Goal: Obtain resource: Download file/media

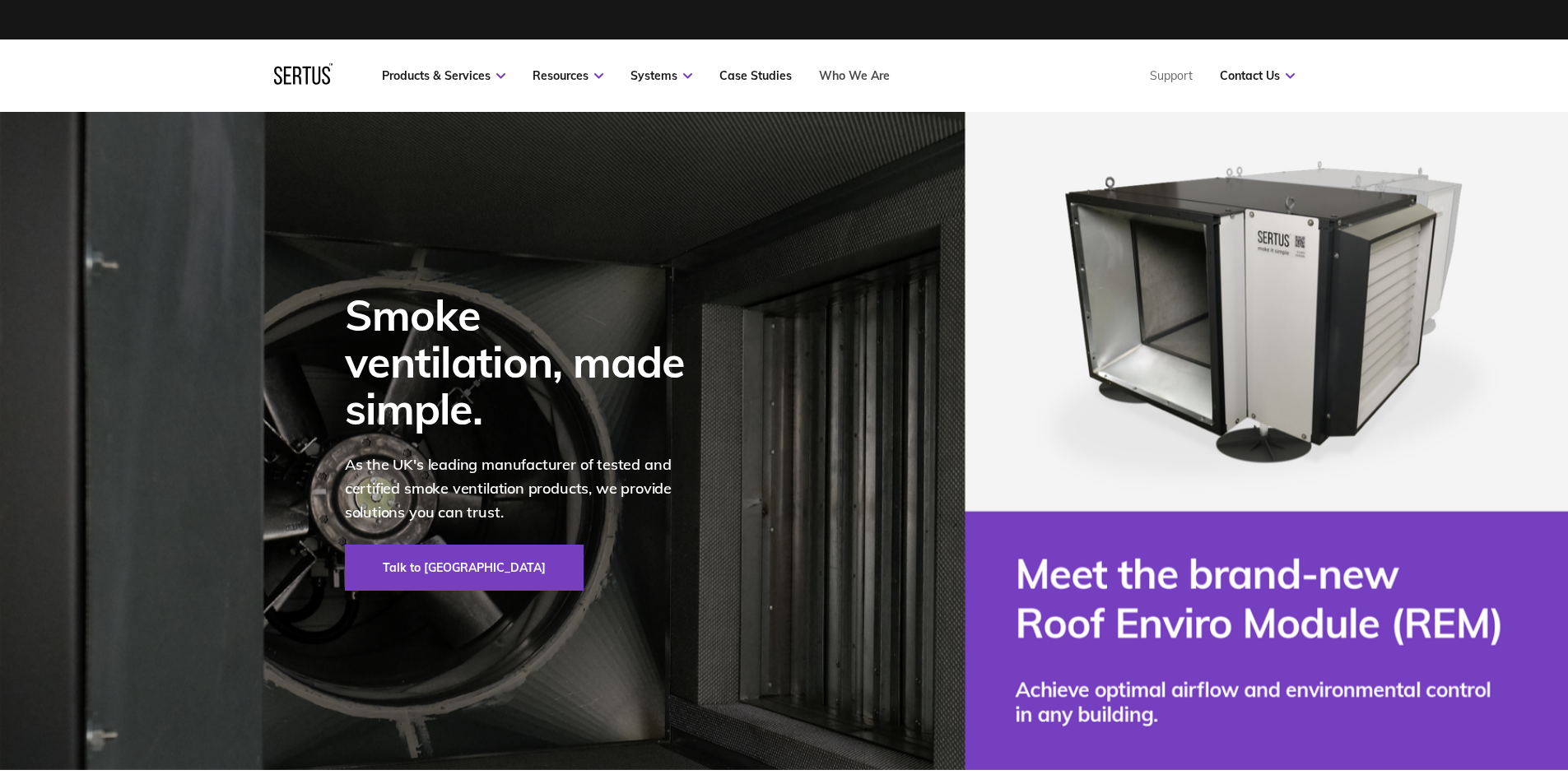
click at [870, 82] on link "Who We Are" at bounding box center [854, 75] width 71 height 15
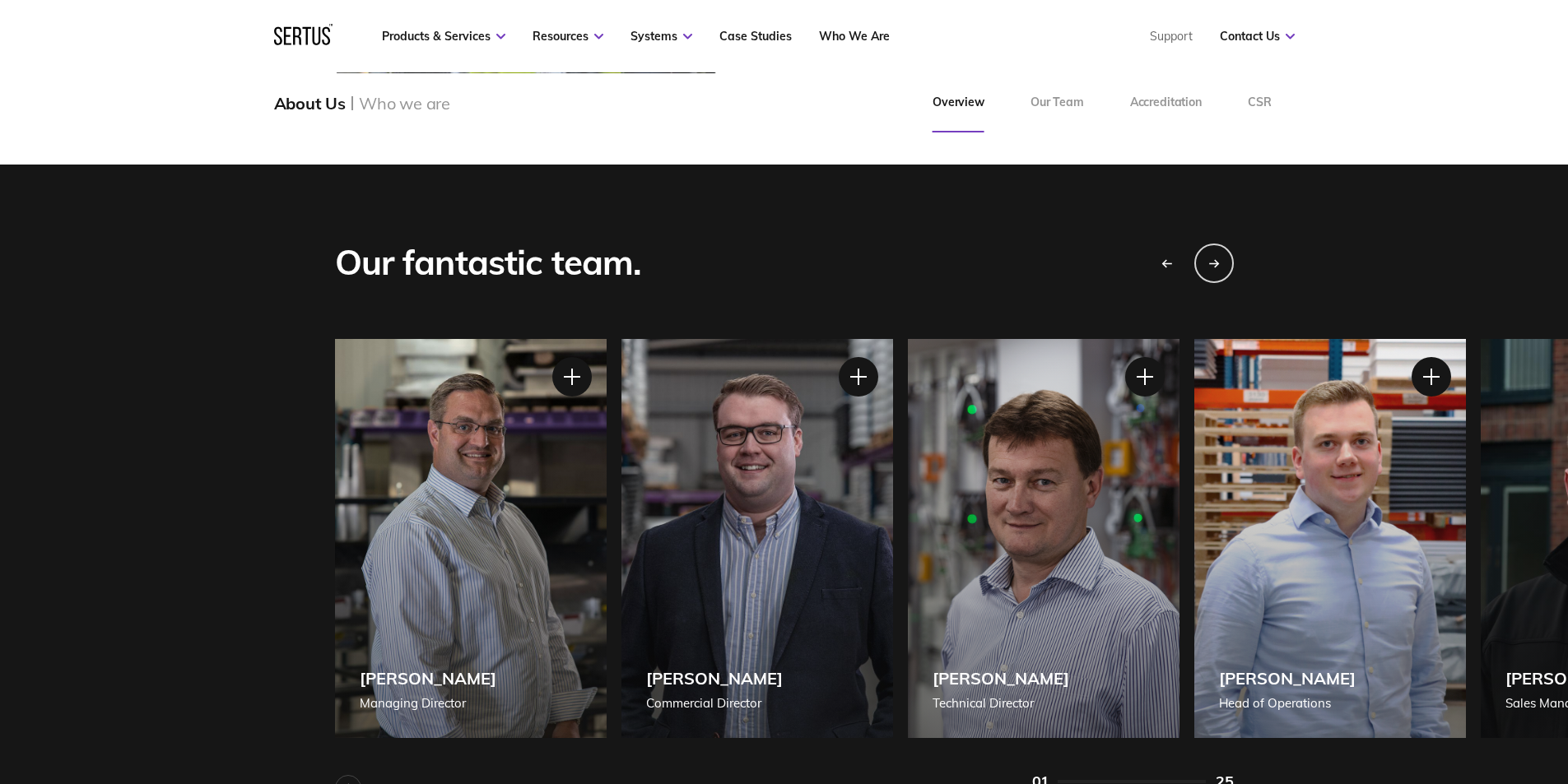
scroll to position [1481, 0]
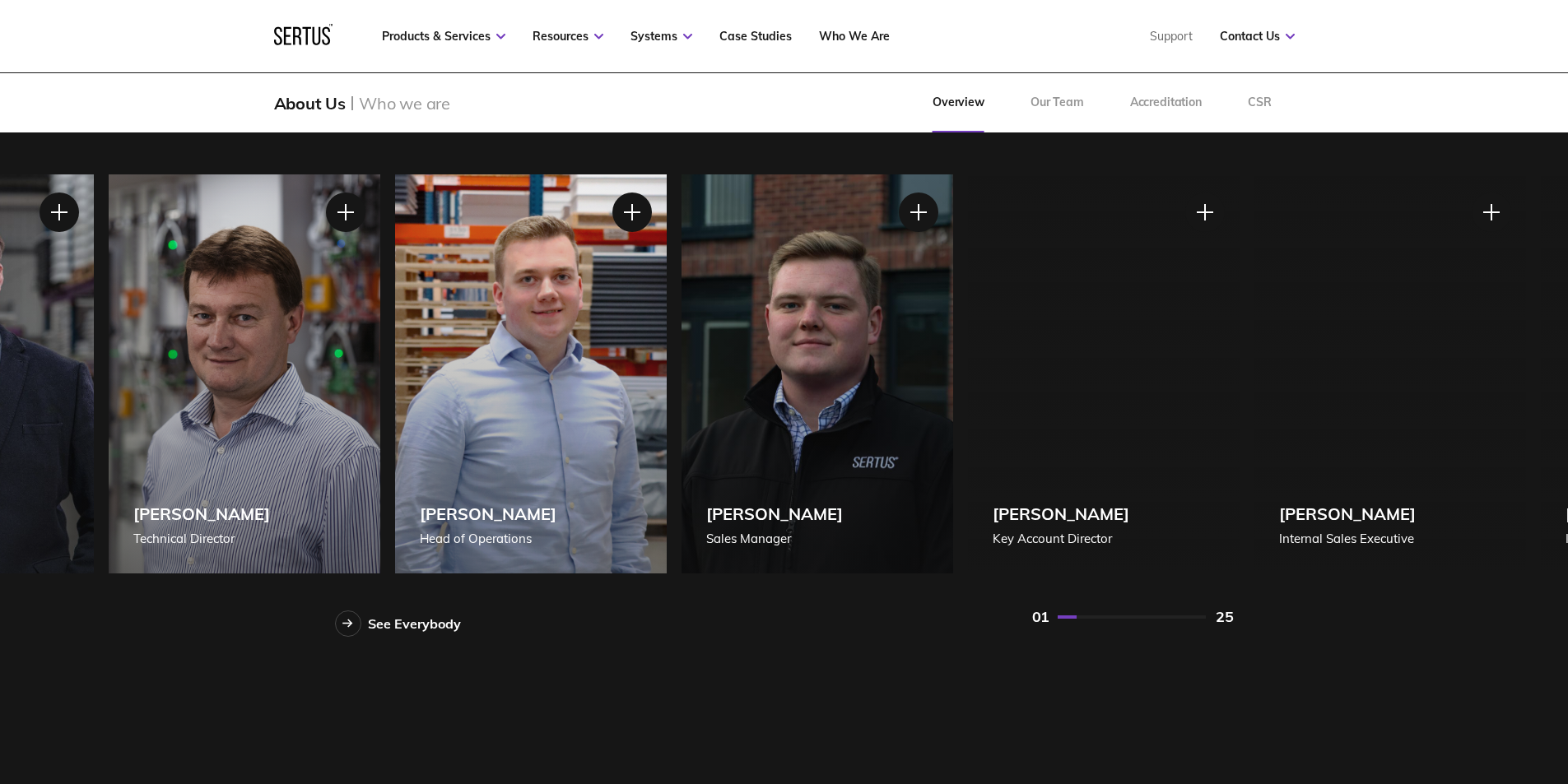
click at [494, 456] on div "Daryl James Head of Operations" at bounding box center [531, 373] width 272 height 398
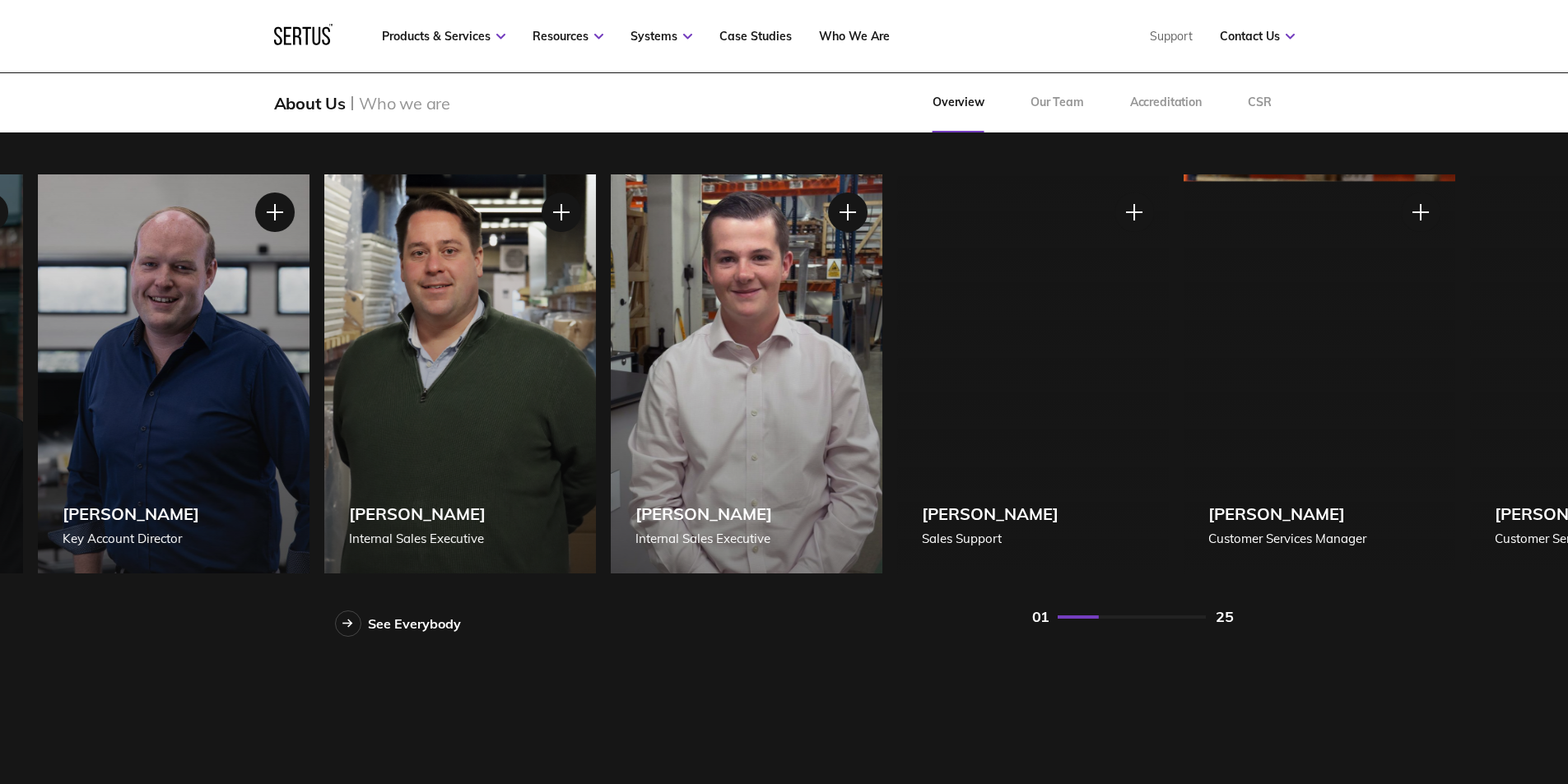
click at [508, 458] on div "Frazer Biggs Internal Sales Executive" at bounding box center [460, 373] width 272 height 398
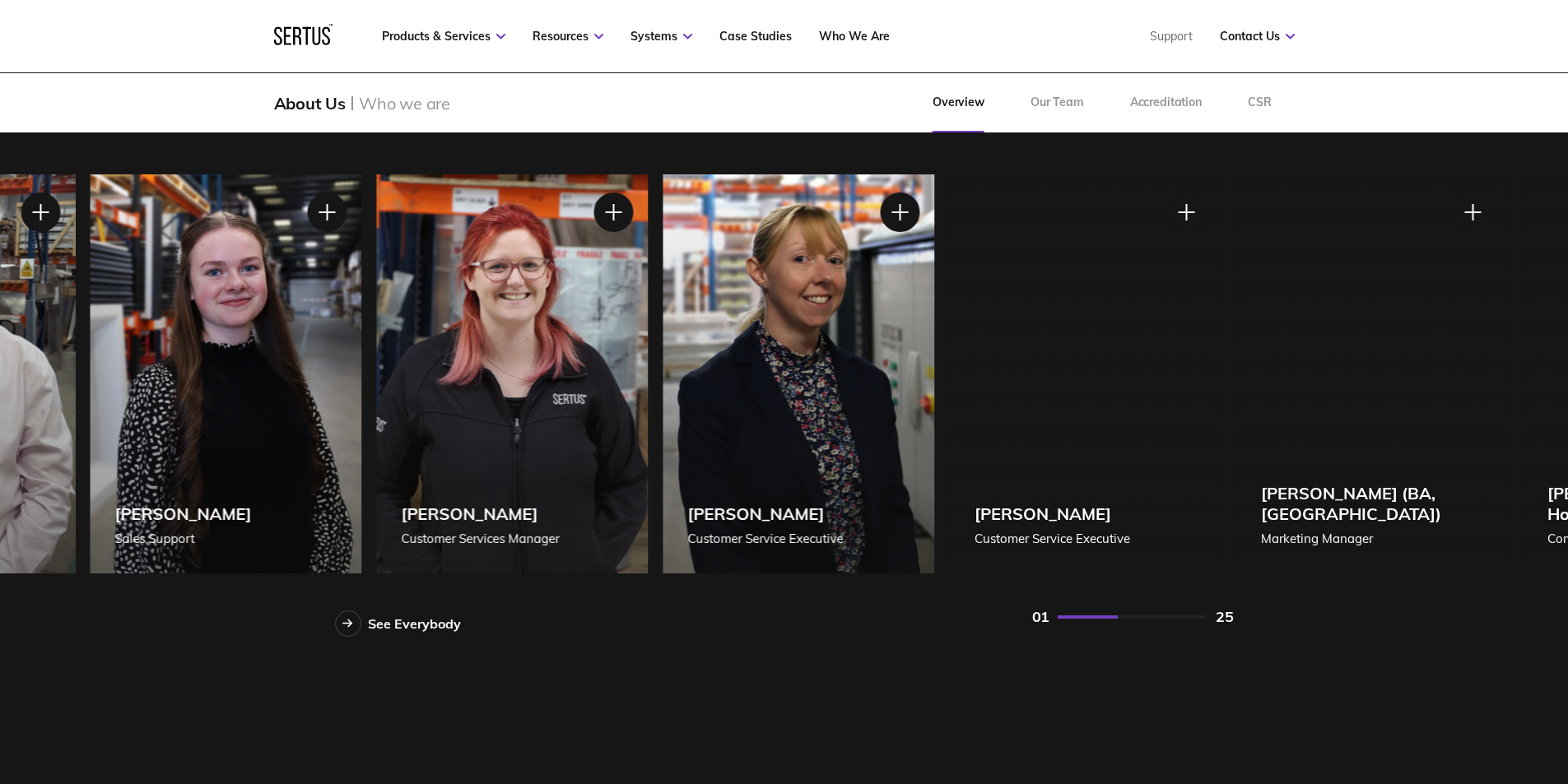
click at [568, 464] on div "Kate Bunting Customer Services Manager" at bounding box center [512, 373] width 272 height 398
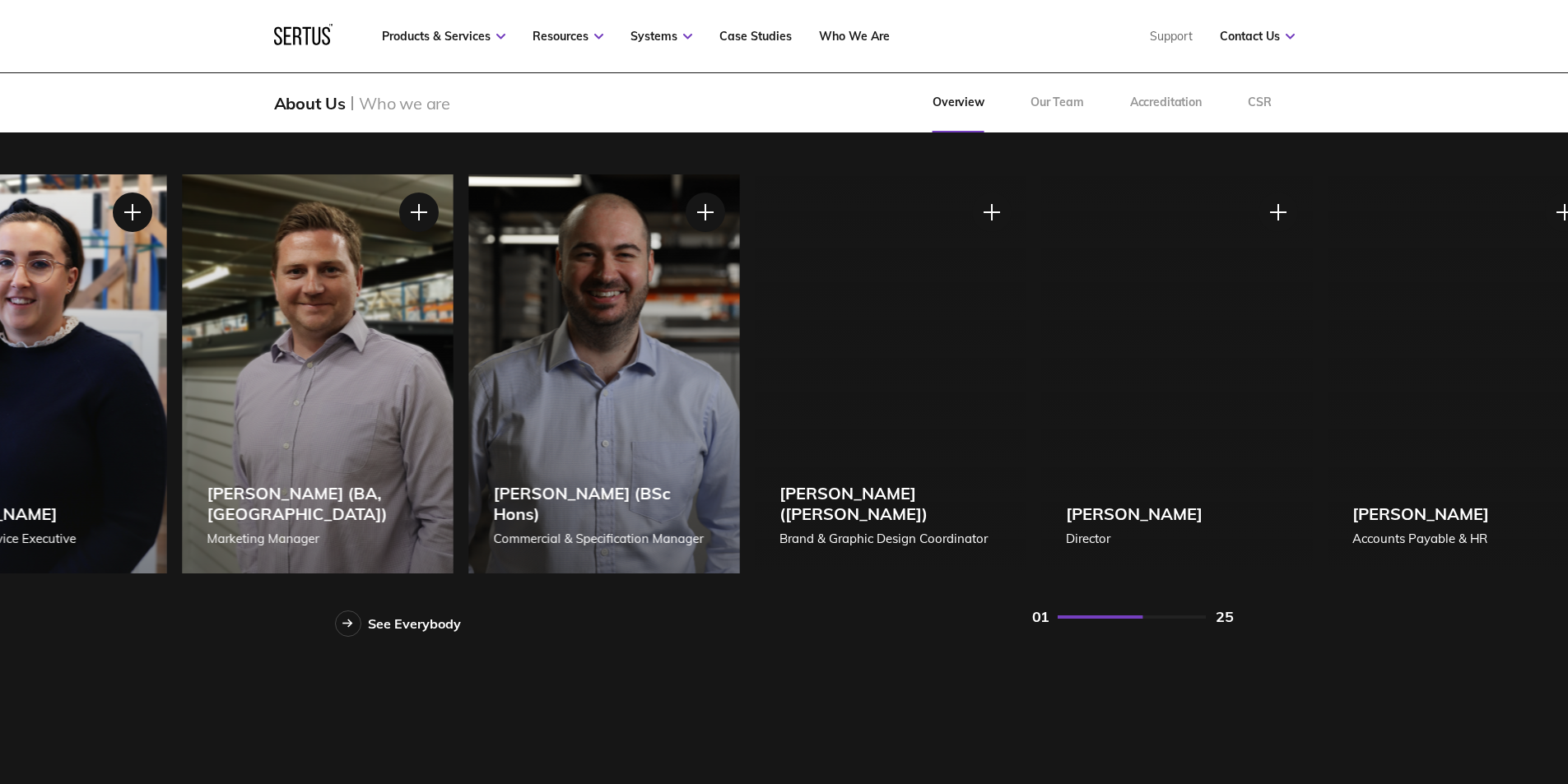
click at [387, 435] on div "Fraser Ruthven (BA, MA) Marketing Manager" at bounding box center [317, 373] width 272 height 398
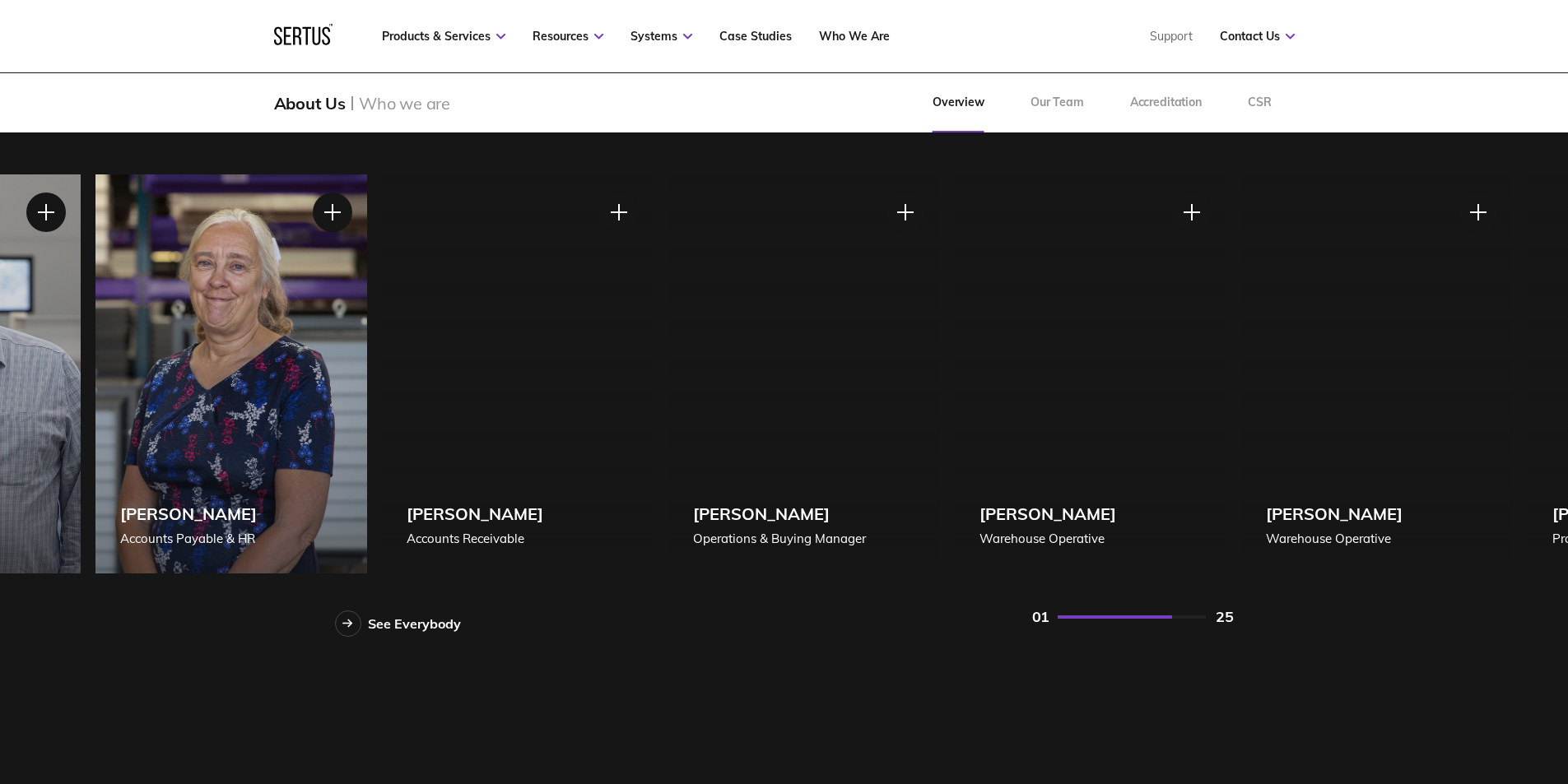
click at [279, 404] on div "Hilary Bance Accounts Payable & HR" at bounding box center [231, 373] width 272 height 398
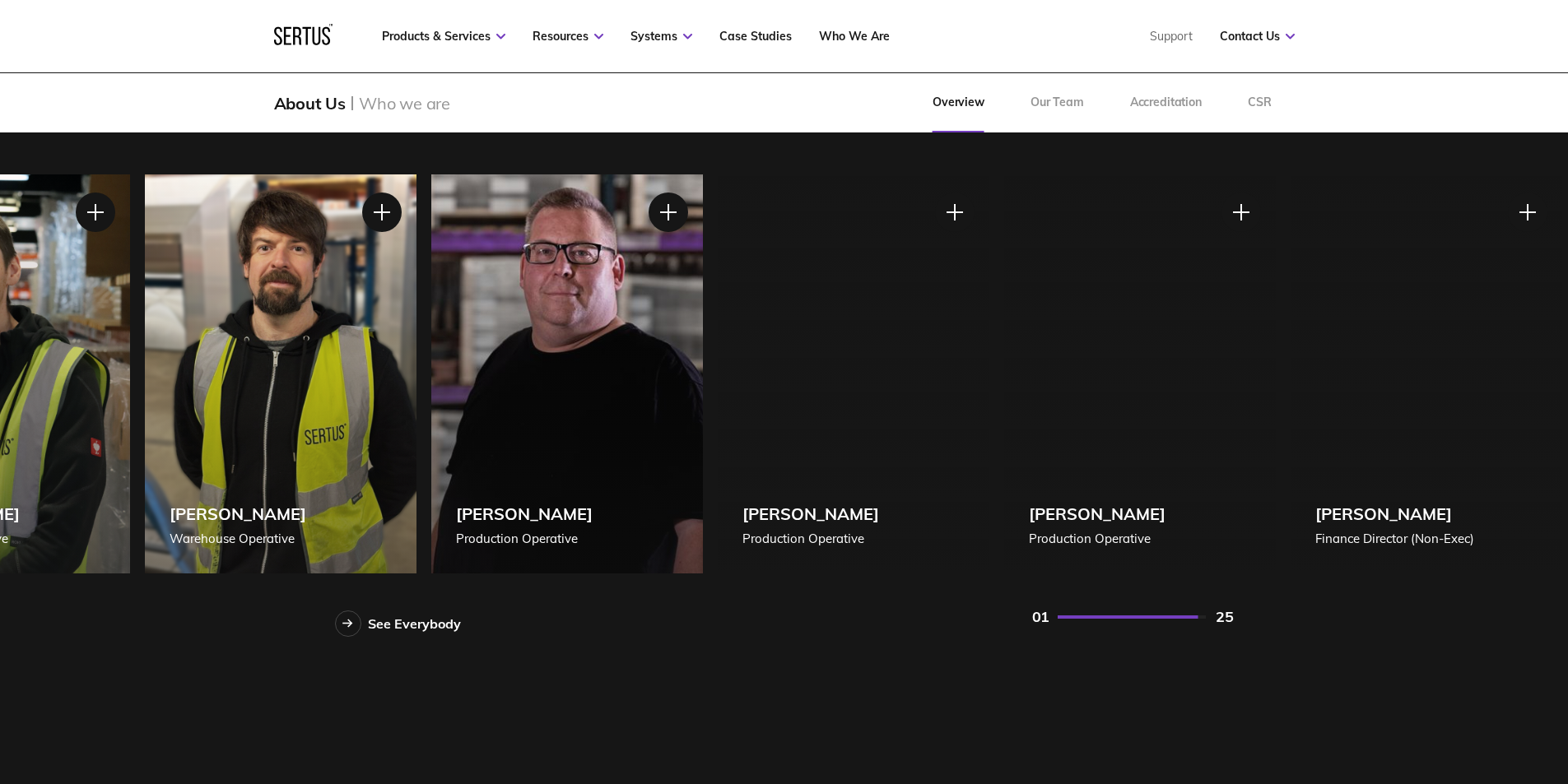
click at [303, 409] on div "Richard Marland Warehouse Operative" at bounding box center [280, 373] width 272 height 398
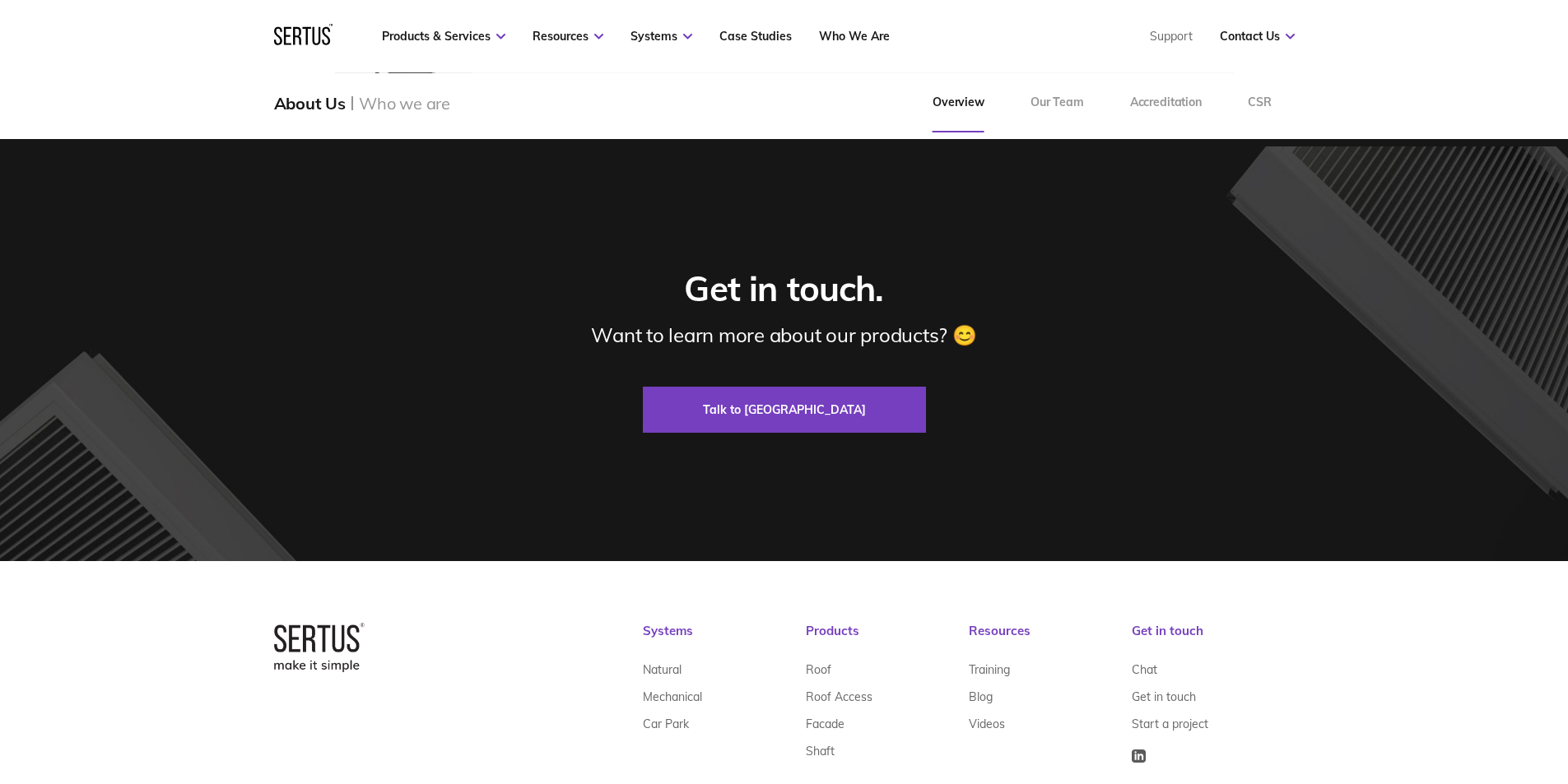
scroll to position [5220, 0]
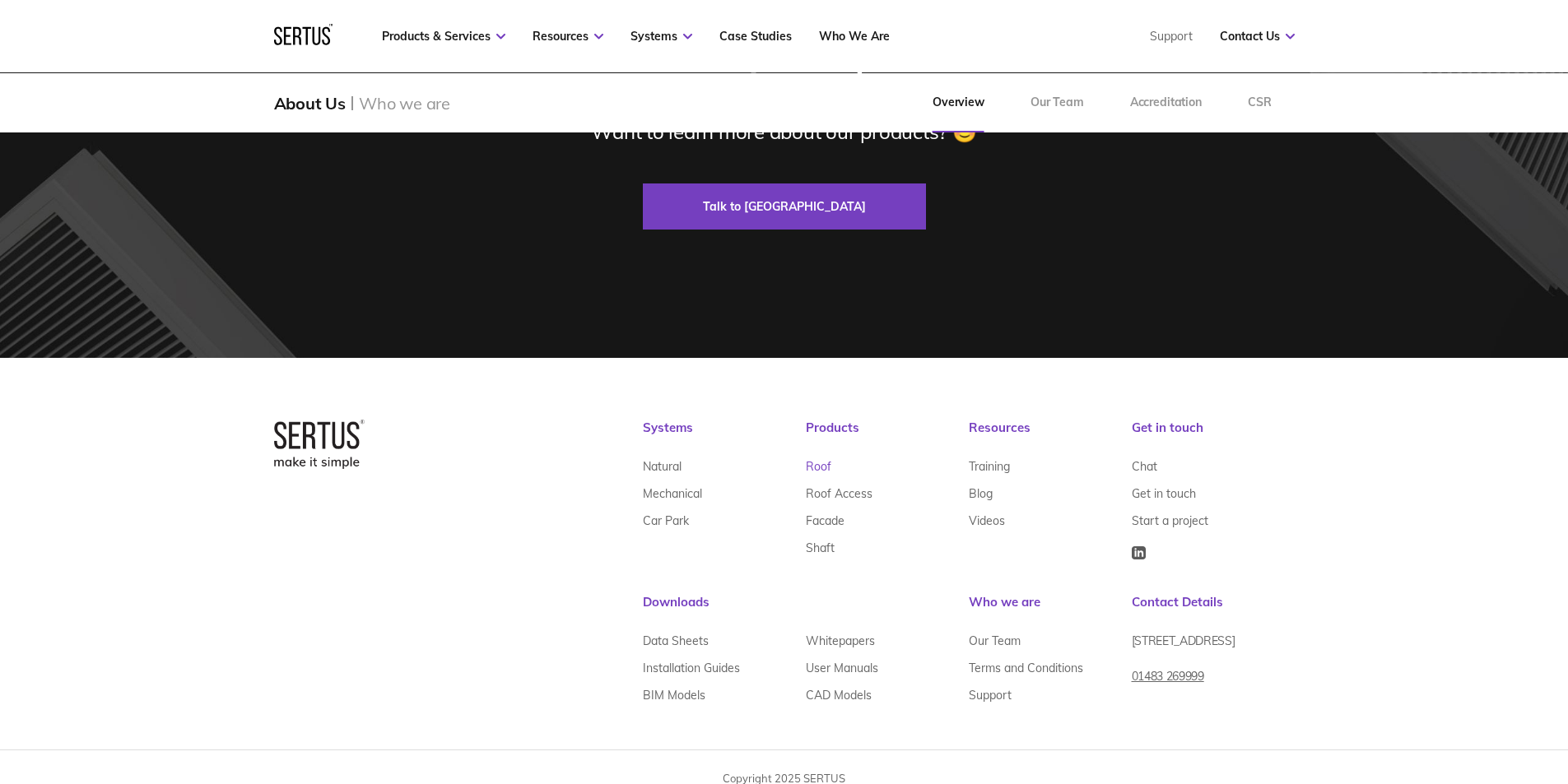
click at [819, 452] on link "Roof" at bounding box center [817, 465] width 25 height 27
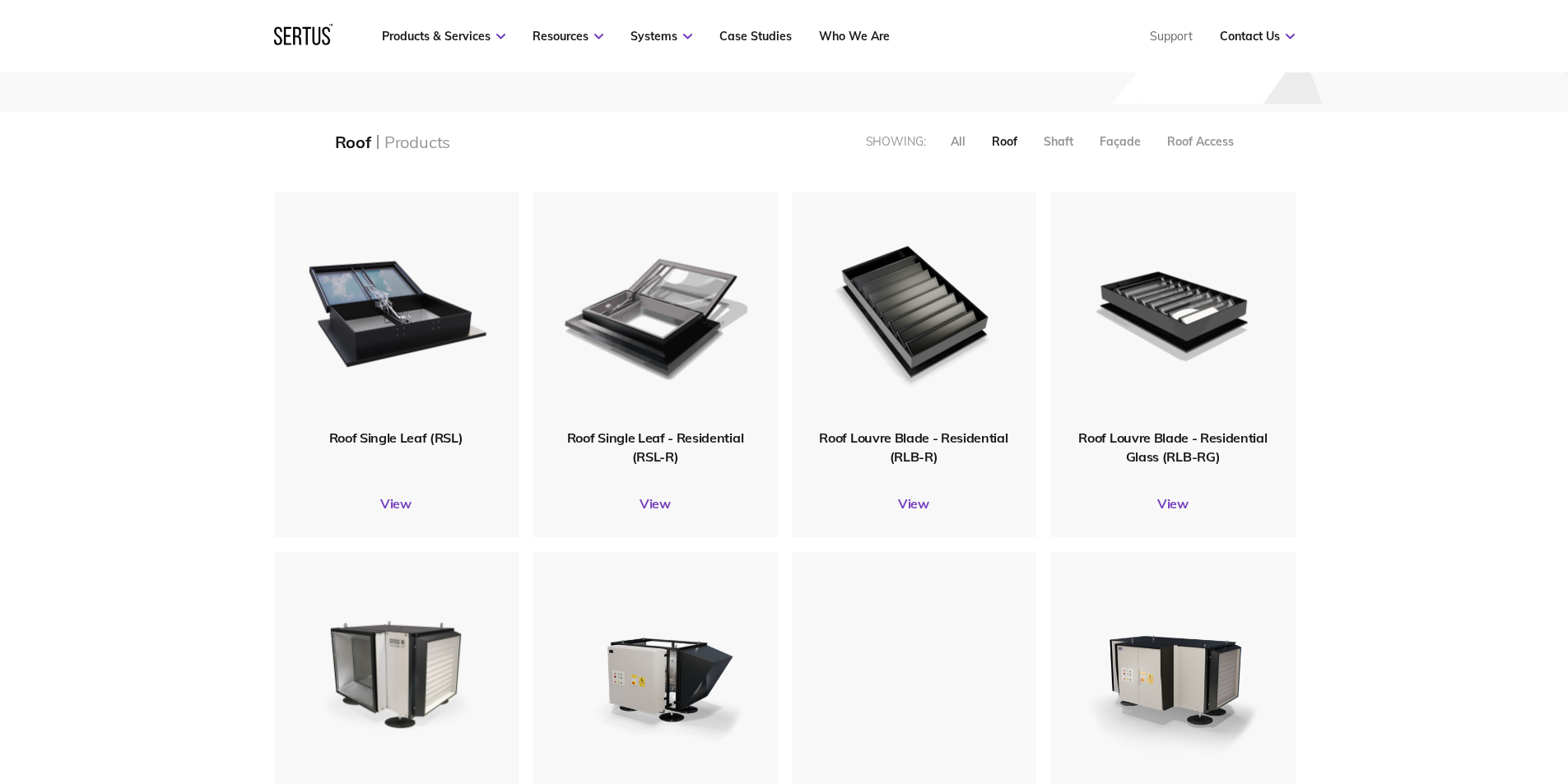
scroll to position [246, 0]
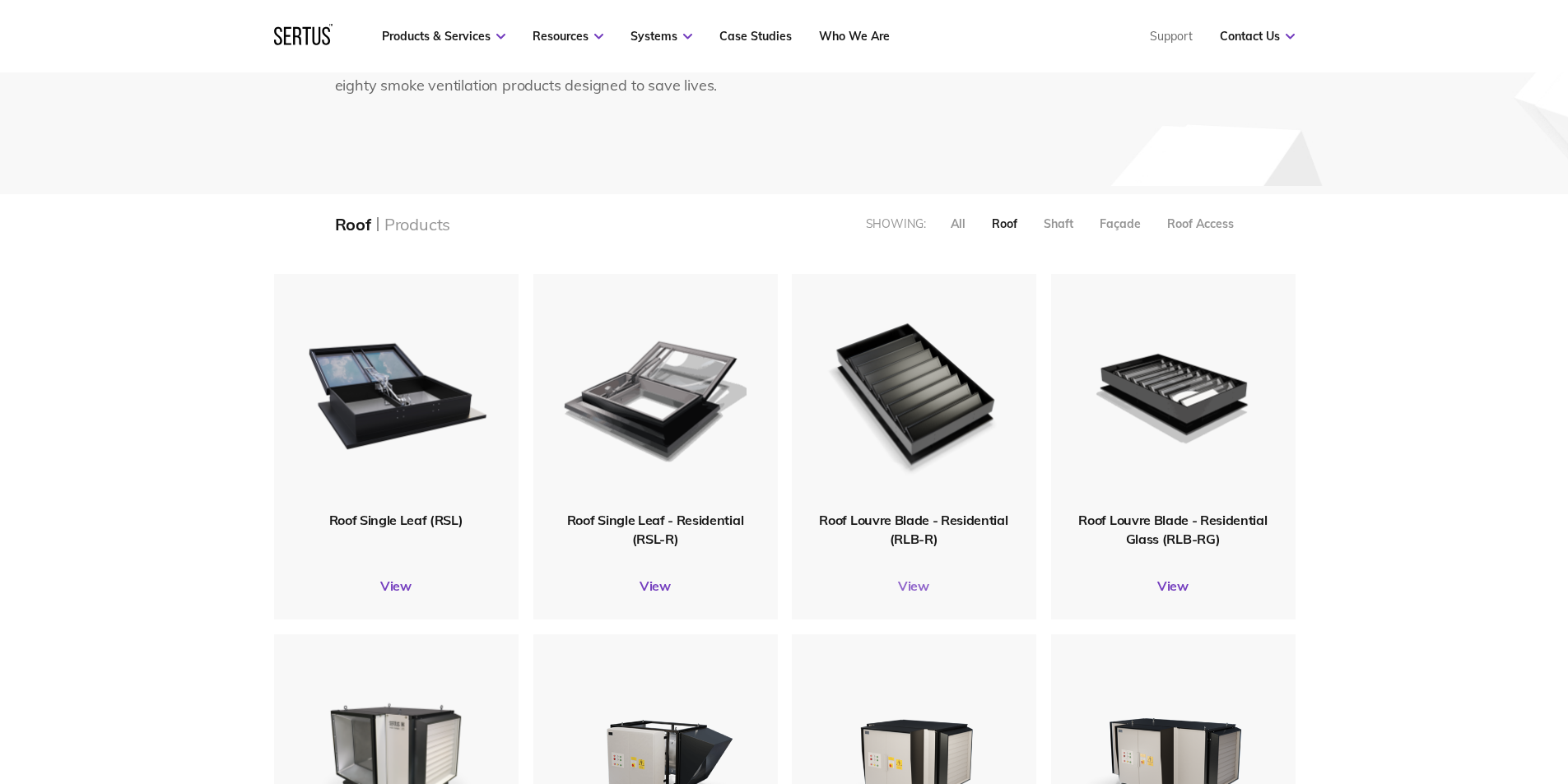
click at [906, 590] on link "View" at bounding box center [913, 585] width 245 height 16
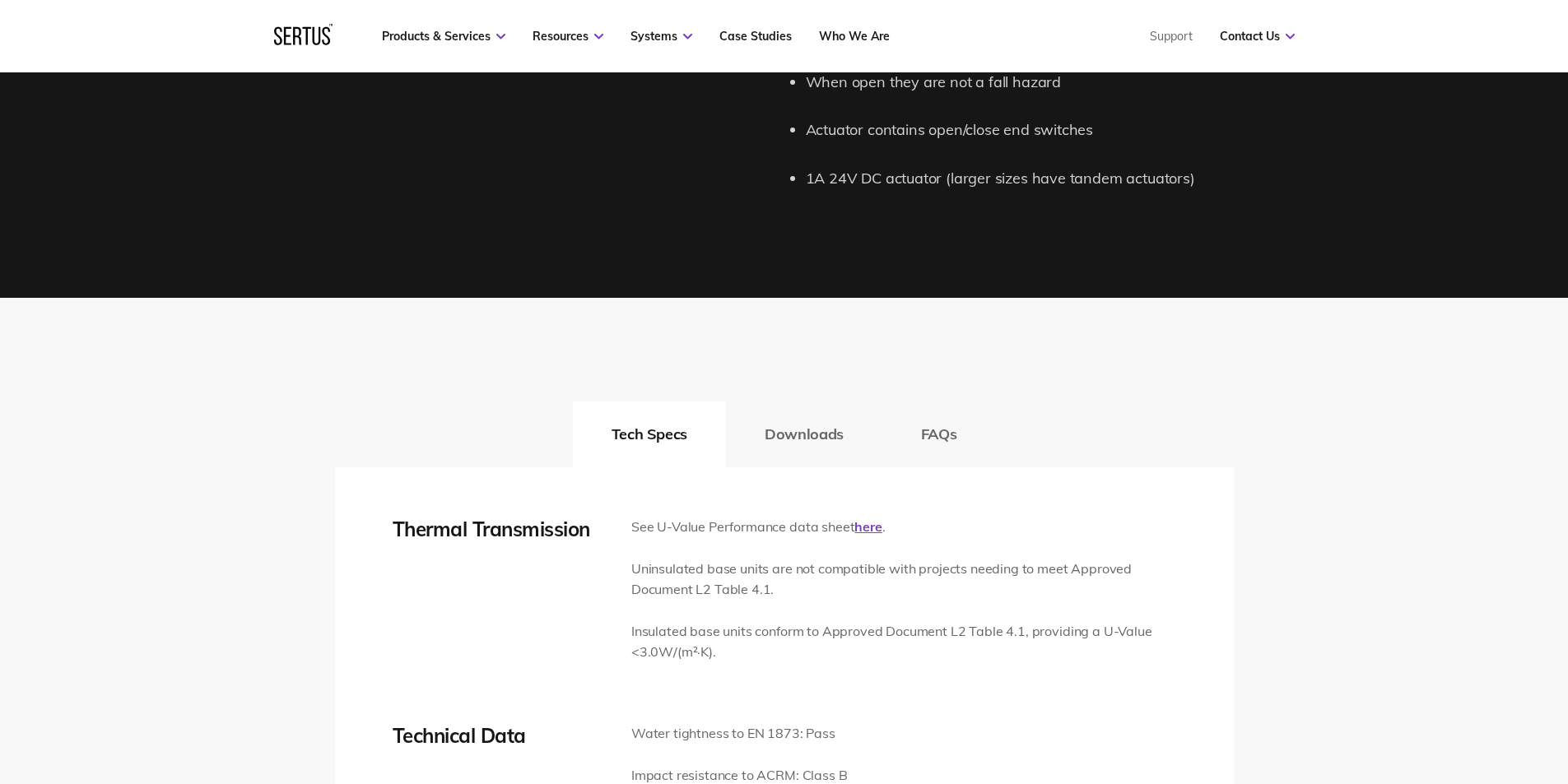
scroll to position [2303, 0]
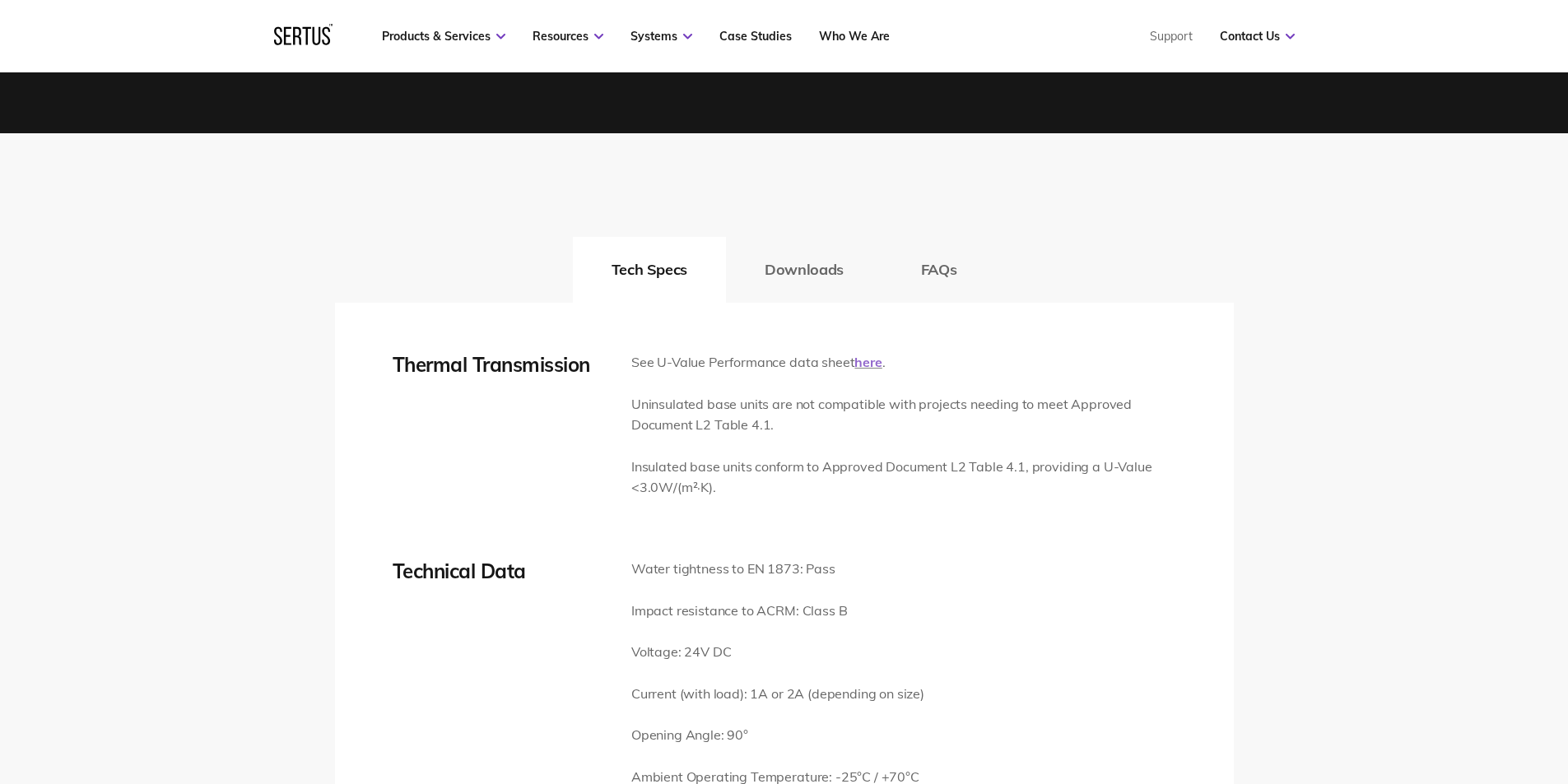
click at [866, 363] on link "here" at bounding box center [867, 361] width 27 height 16
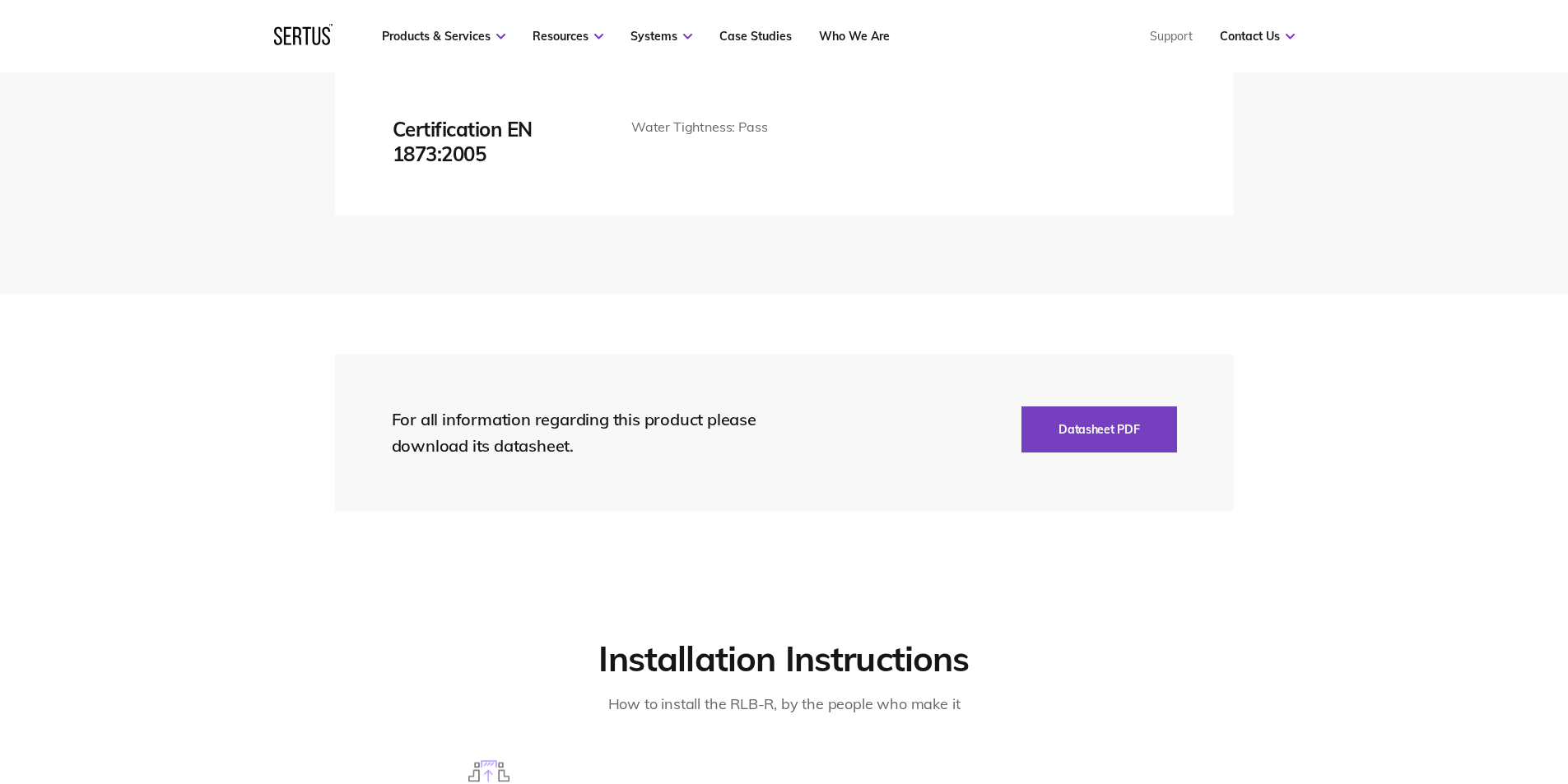
scroll to position [3618, 0]
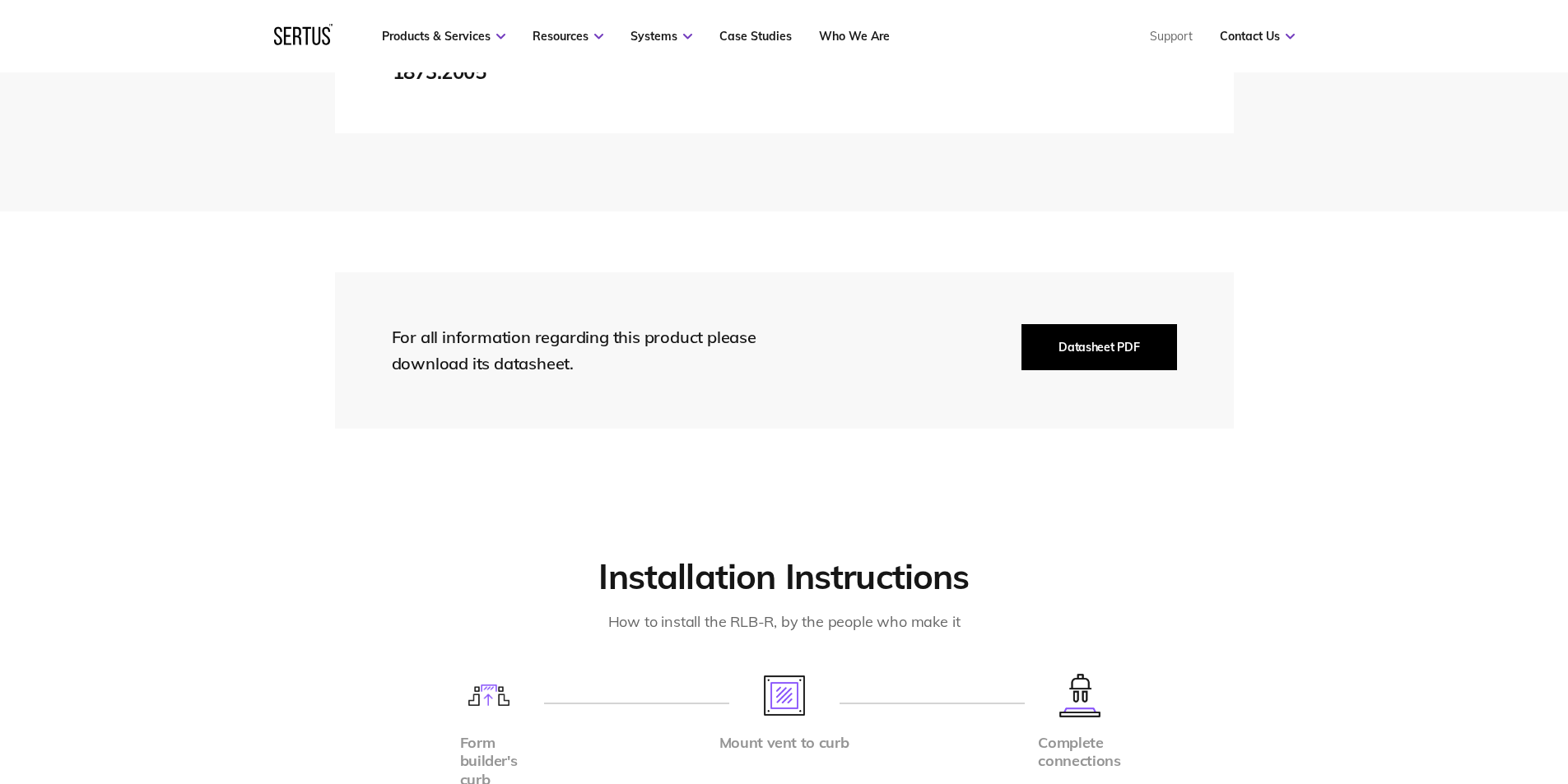
click at [1090, 350] on button "Datasheet PDF" at bounding box center [1098, 347] width 155 height 46
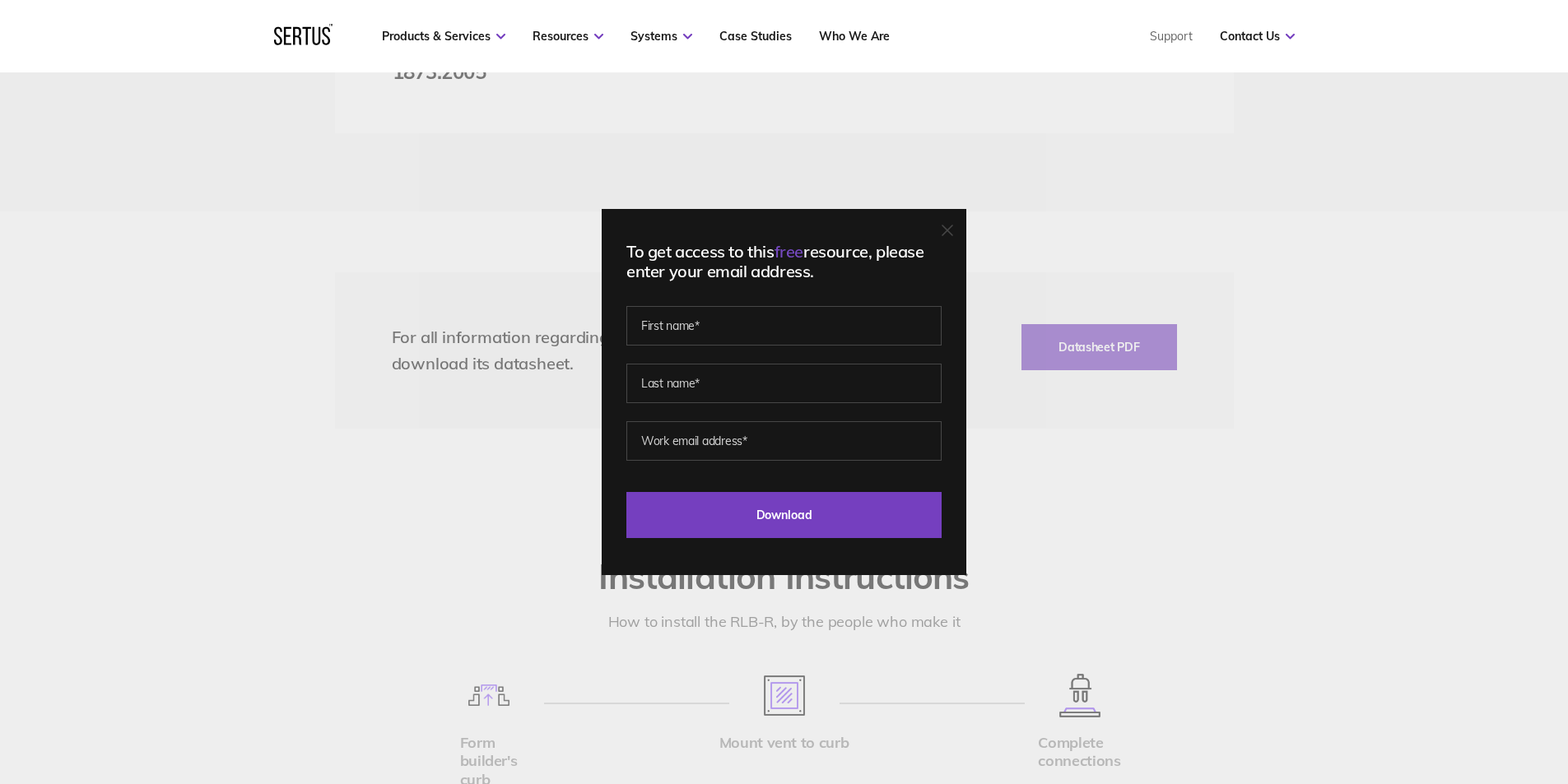
click at [1136, 243] on div "To get access to this free resource, please enter your email address. Last Down…" at bounding box center [784, 392] width 1568 height 784
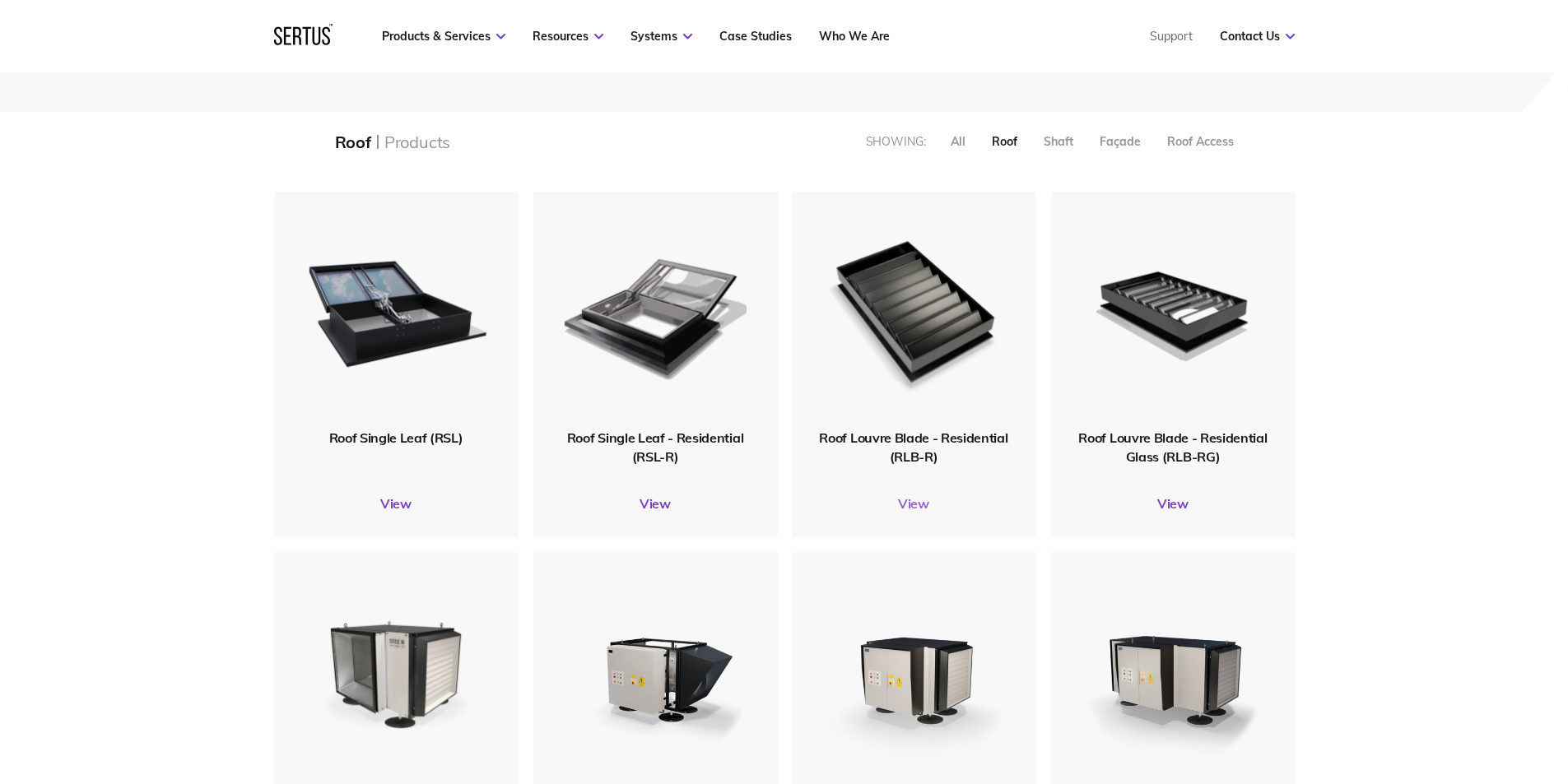
click at [912, 506] on link "View" at bounding box center [913, 503] width 245 height 16
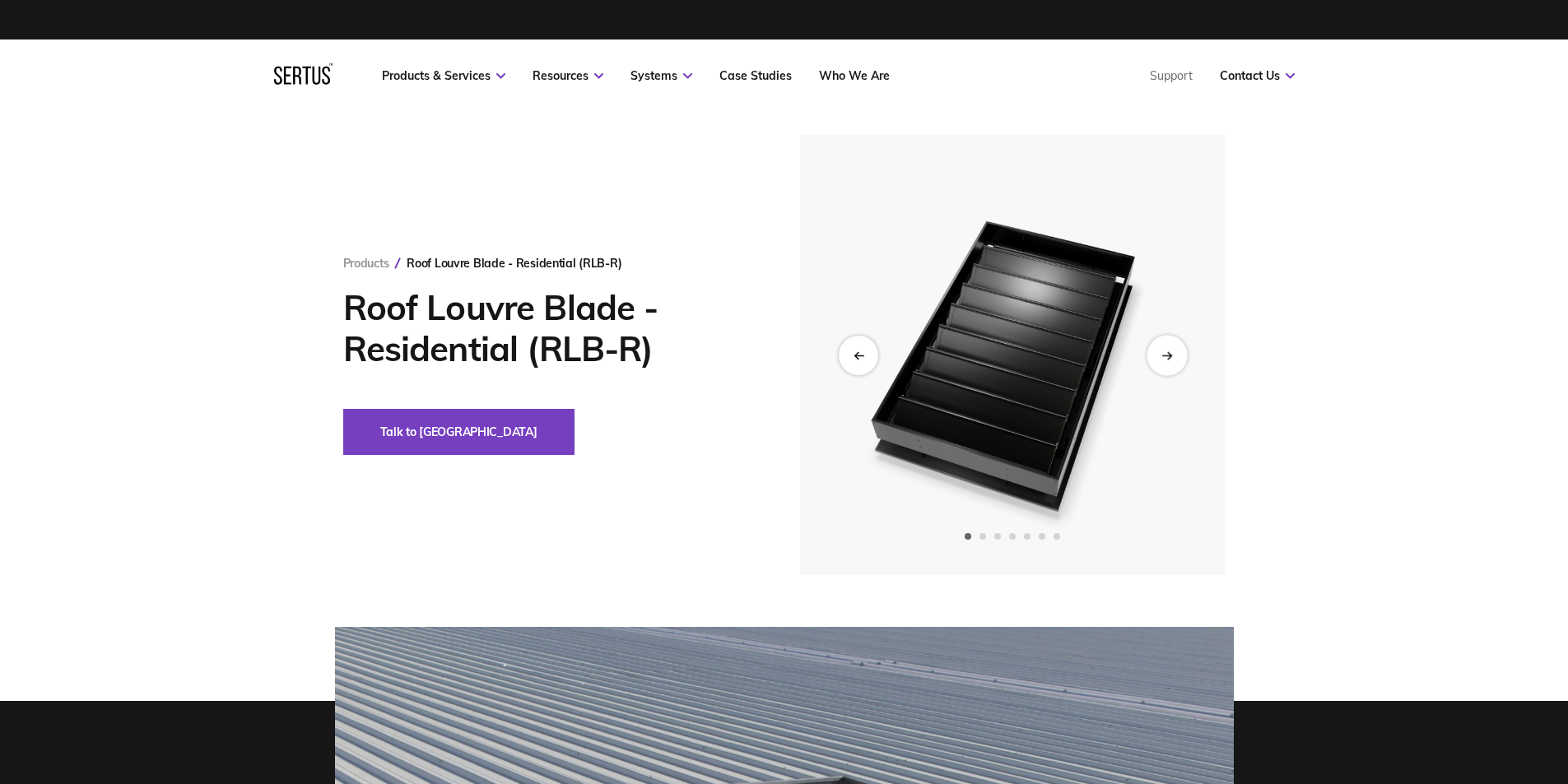
click at [1174, 342] on div "Next slide" at bounding box center [1166, 354] width 41 height 41
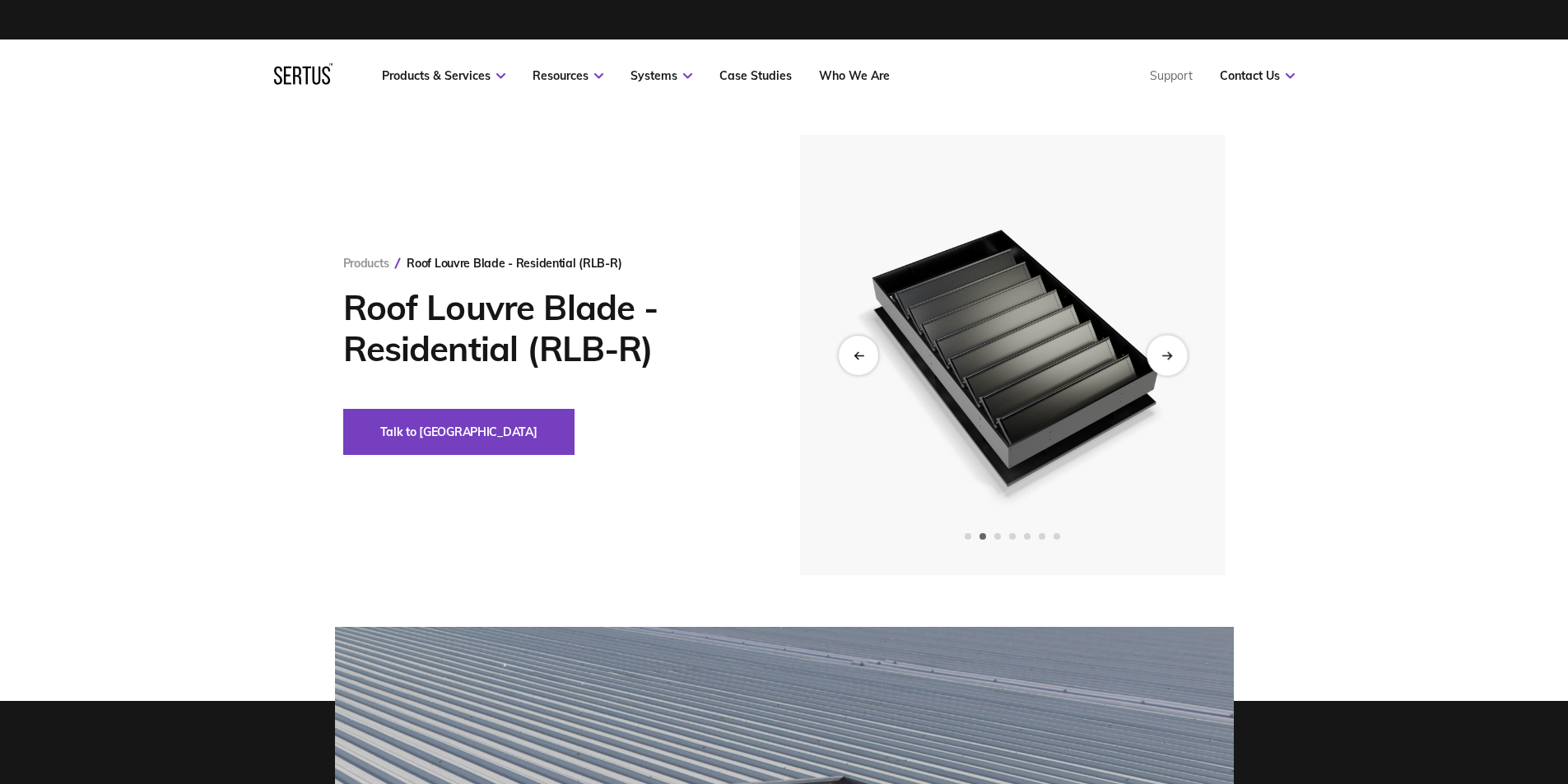
click at [1172, 351] on icon "Next slide" at bounding box center [1167, 354] width 10 height 9
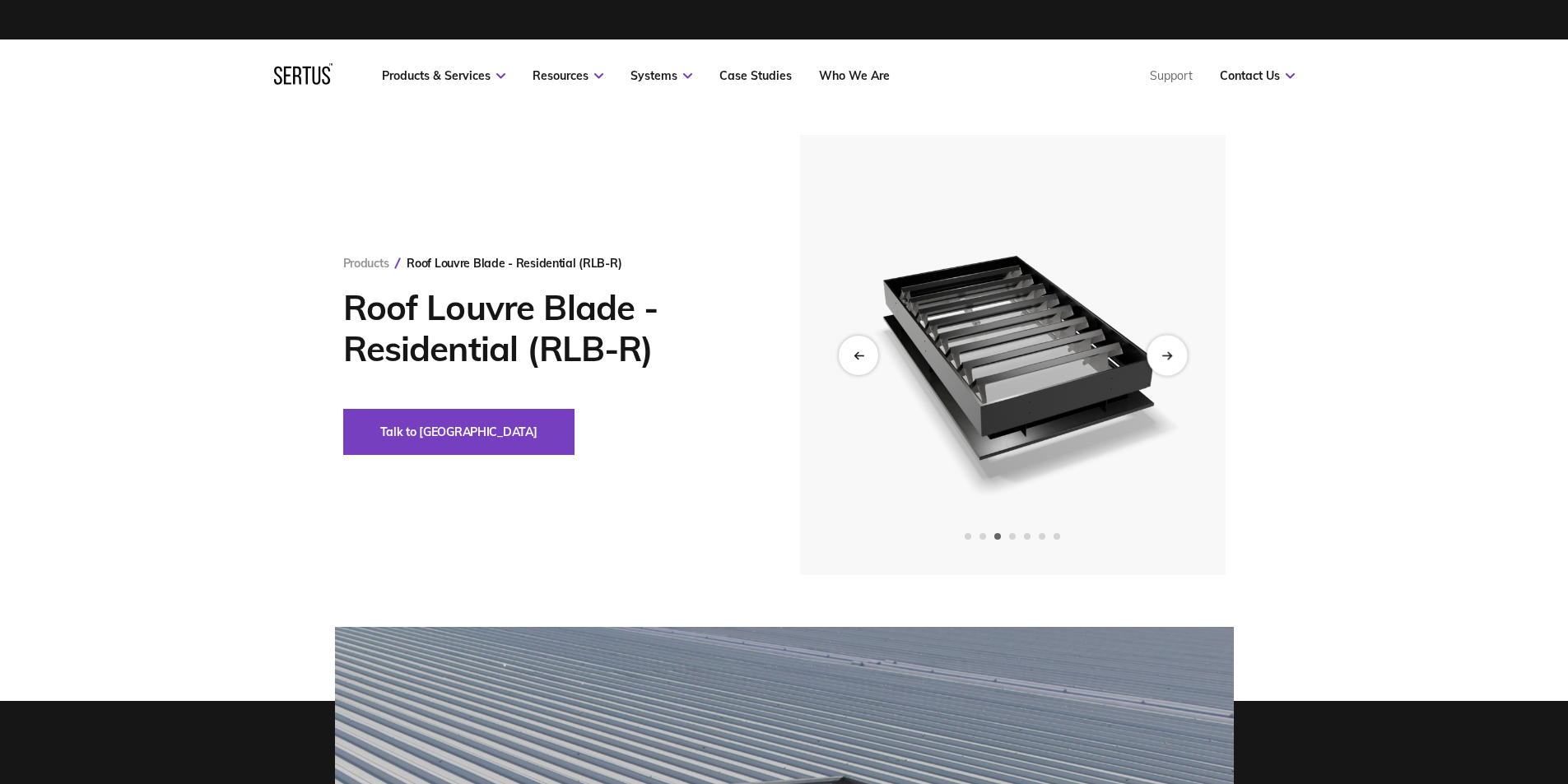
click at [1172, 351] on icon "Next slide" at bounding box center [1167, 354] width 10 height 9
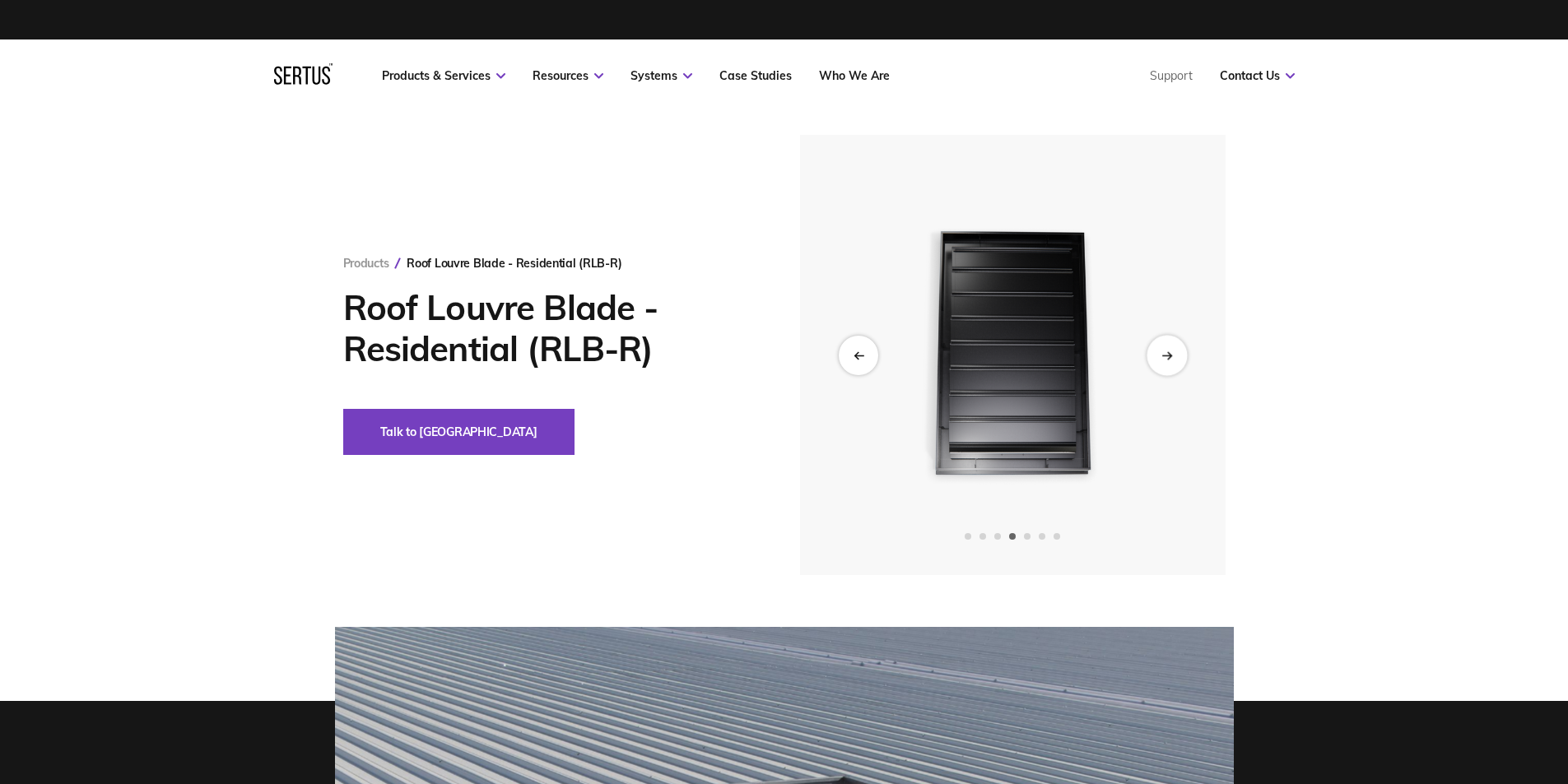
click at [1172, 351] on icon "Next slide" at bounding box center [1167, 354] width 10 height 9
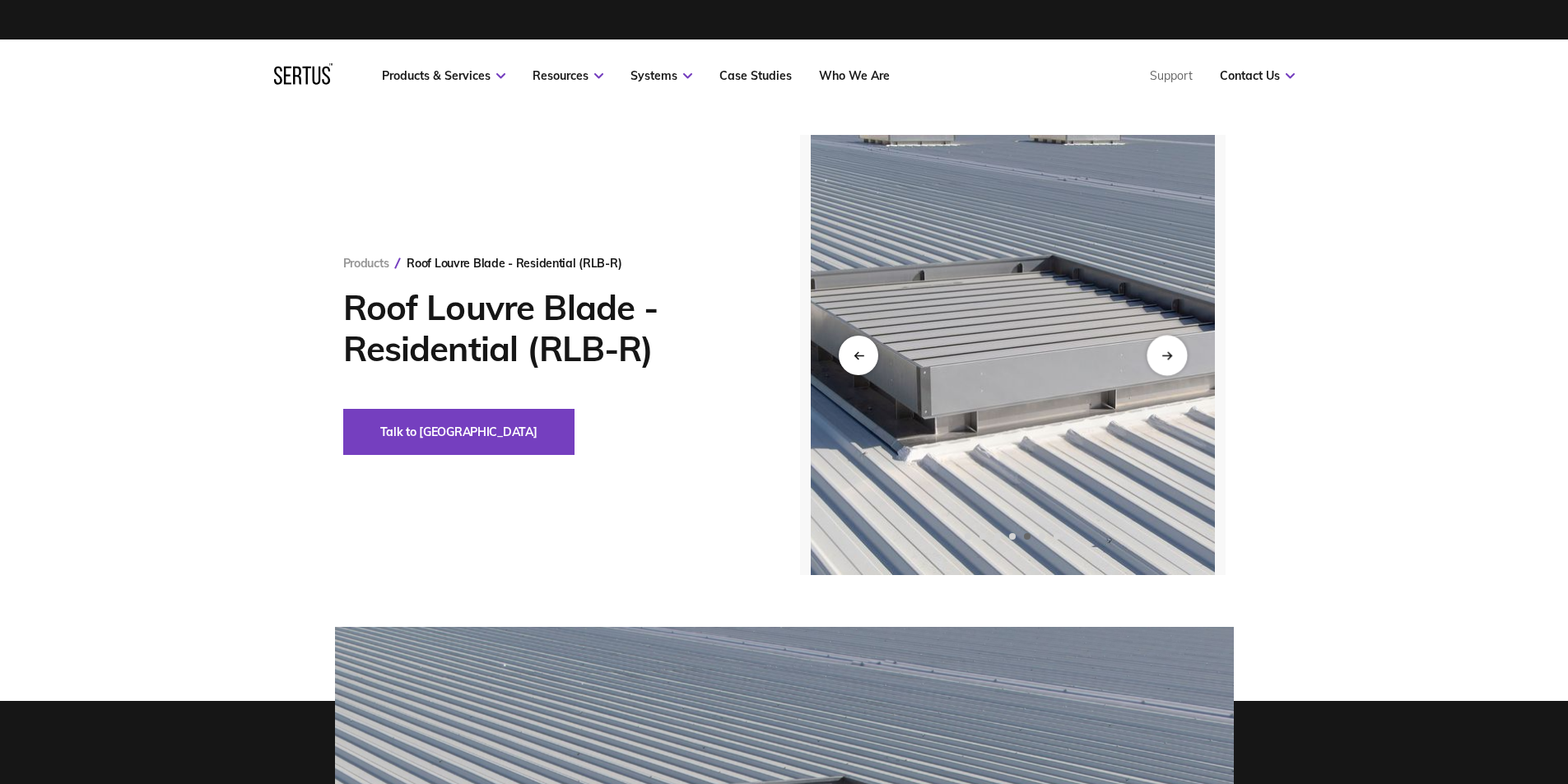
click at [1172, 351] on icon "Next slide" at bounding box center [1167, 354] width 10 height 9
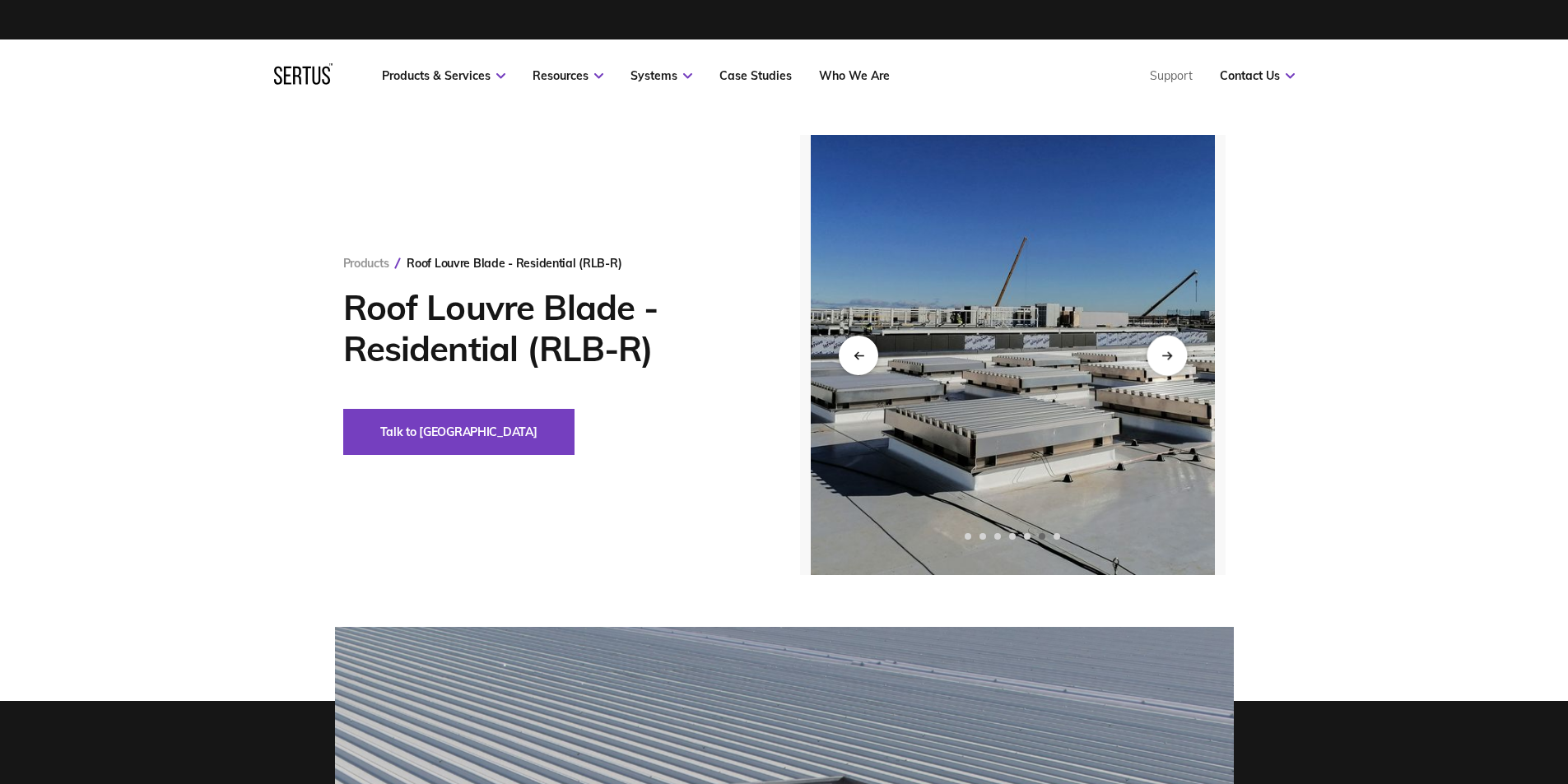
click at [1172, 351] on icon "Next slide" at bounding box center [1167, 354] width 10 height 9
